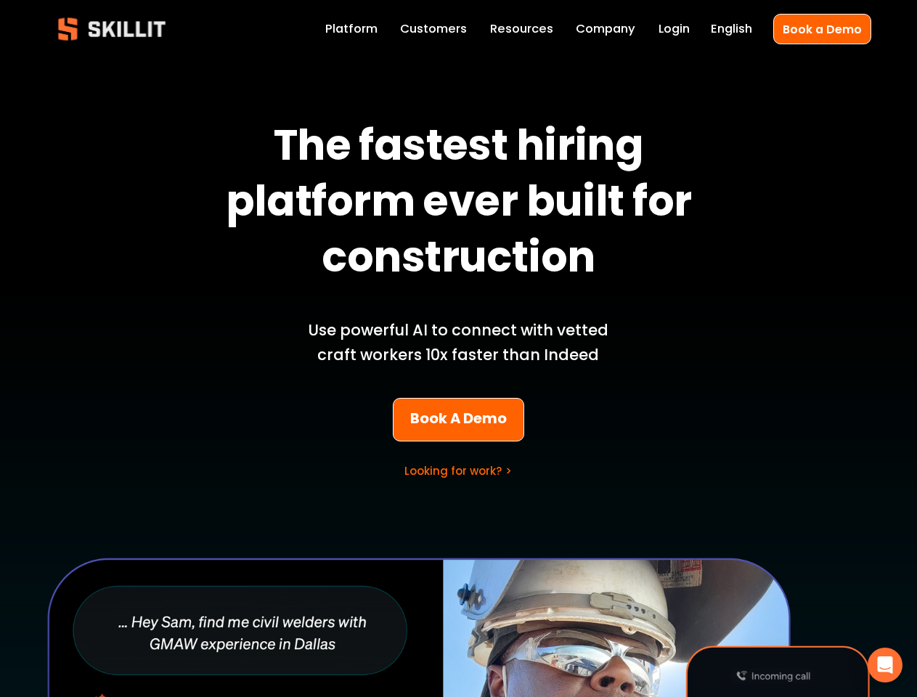
click at [458, 349] on p "Use powerful AI to connect with vetted craft workers 10x faster than Indeed" at bounding box center [458, 342] width 339 height 49
click at [885, 665] on icon "Open Intercom Messenger" at bounding box center [885, 665] width 15 height 17
